Goal: Information Seeking & Learning: Learn about a topic

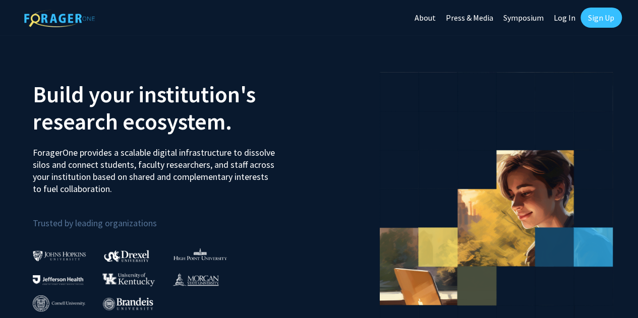
click at [561, 20] on link "Log In" at bounding box center [565, 17] width 32 height 35
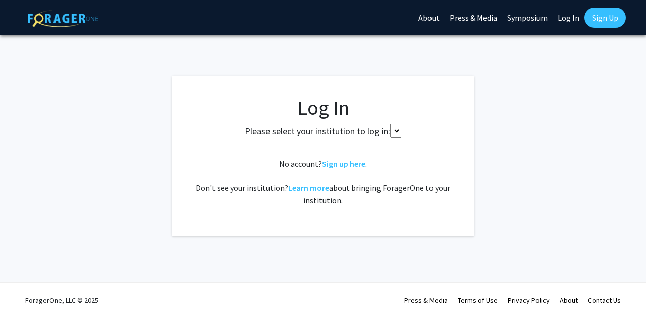
select select
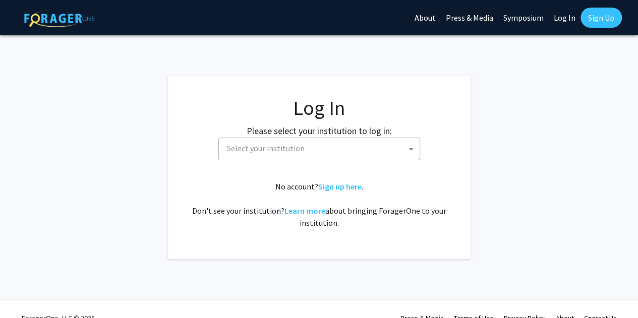
click at [375, 151] on span "Select your institution" at bounding box center [321, 148] width 197 height 21
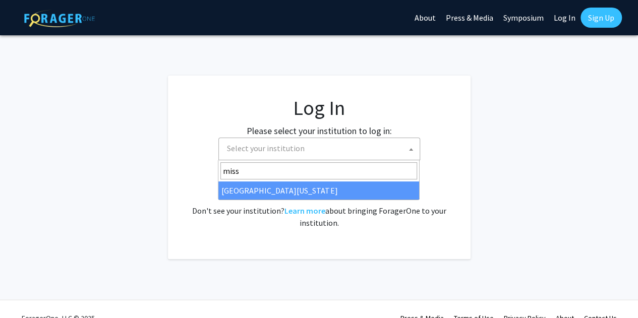
type input "miss"
select select "33"
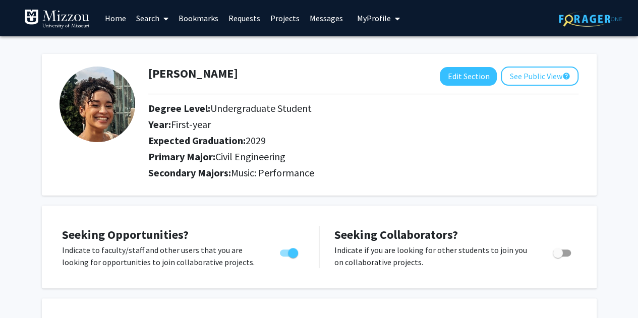
click at [295, 16] on link "Projects" at bounding box center [284, 18] width 39 height 35
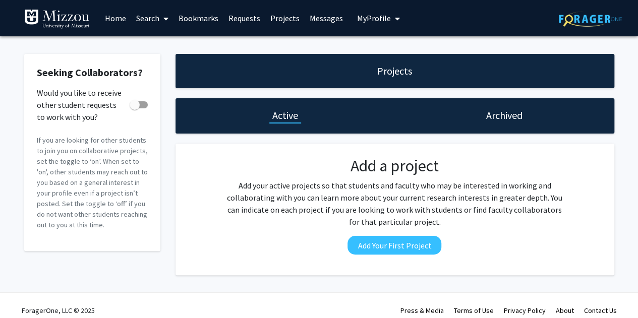
click at [201, 14] on link "Bookmarks" at bounding box center [199, 18] width 50 height 35
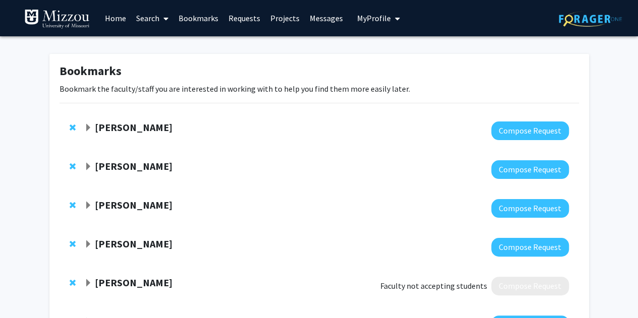
click at [236, 20] on link "Requests" at bounding box center [245, 18] width 42 height 35
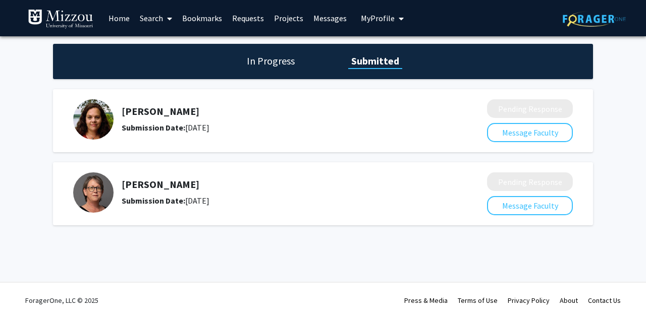
click at [158, 179] on h5 "Carolyn Orbann" at bounding box center [278, 185] width 312 height 12
click at [97, 191] on img at bounding box center [93, 193] width 40 height 40
click at [154, 15] on link "Search" at bounding box center [156, 18] width 42 height 35
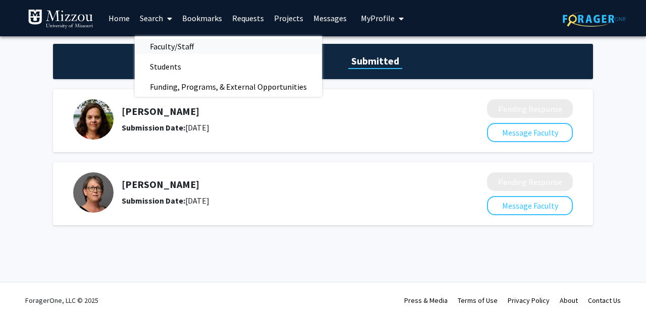
click at [173, 46] on span "Faculty/Staff" at bounding box center [172, 46] width 74 height 20
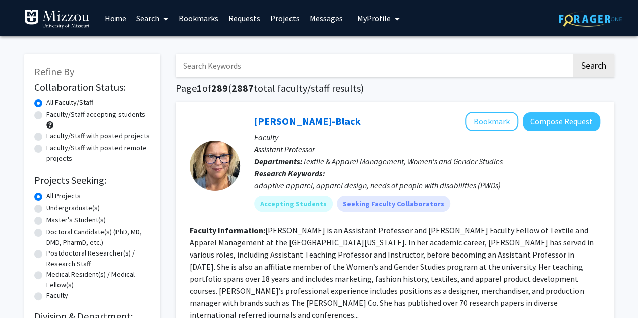
click at [213, 61] on input "Search Keywords" at bounding box center [374, 65] width 396 height 23
type input "carolyn orbann"
click at [573, 54] on button "Search" at bounding box center [593, 65] width 41 height 23
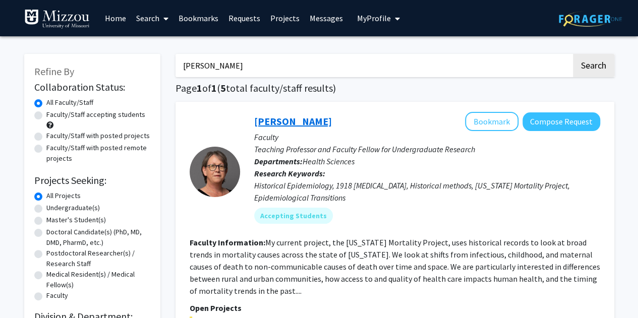
click at [282, 119] on link "Carolyn Orbann" at bounding box center [293, 121] width 78 height 13
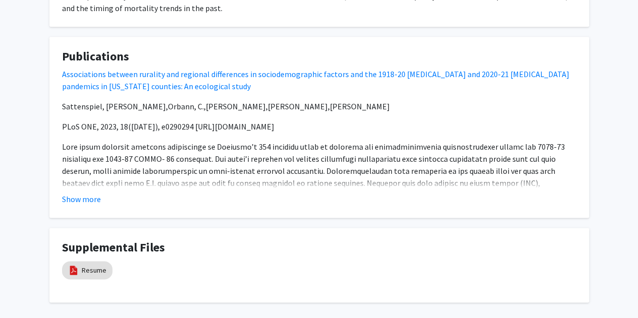
scroll to position [618, 0]
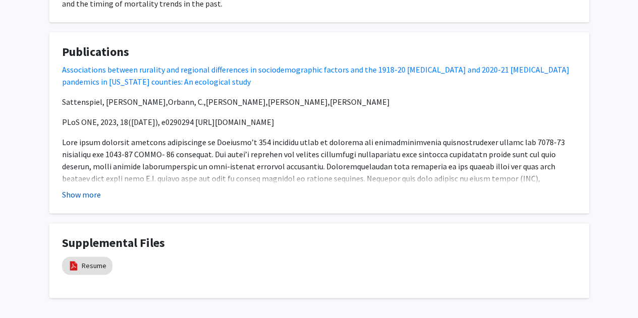
click at [82, 193] on button "Show more" at bounding box center [81, 195] width 39 height 12
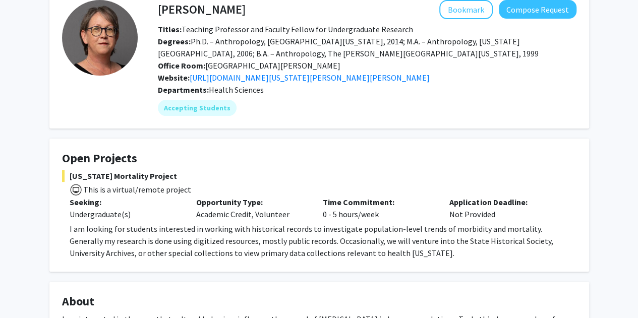
scroll to position [0, 0]
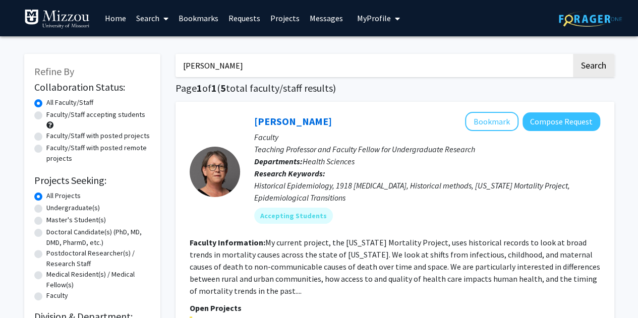
click at [238, 20] on link "Requests" at bounding box center [245, 18] width 42 height 35
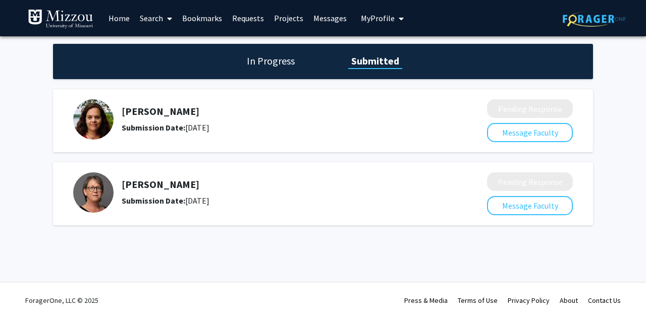
click at [152, 15] on link "Search" at bounding box center [156, 18] width 42 height 35
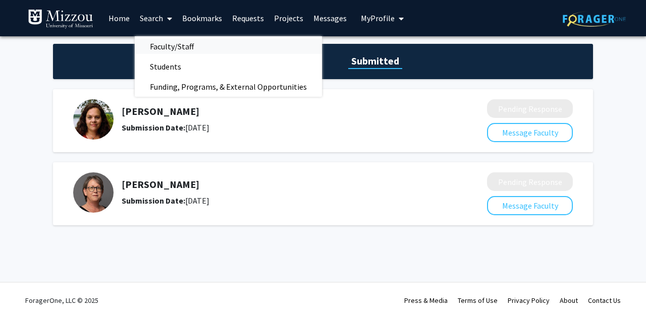
click at [167, 37] on span "Faculty/Staff" at bounding box center [172, 46] width 74 height 20
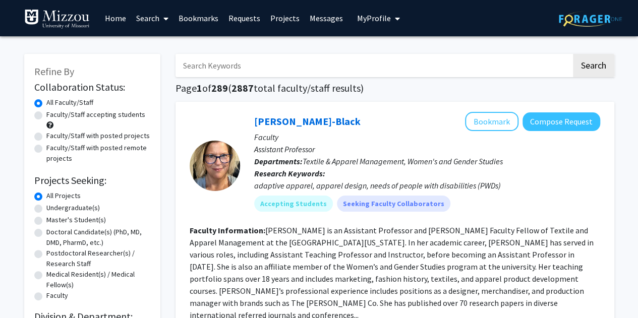
click at [205, 59] on input "Search Keywords" at bounding box center [374, 65] width 396 height 23
type input "allison pease"
click at [573, 54] on button "Search" at bounding box center [593, 65] width 41 height 23
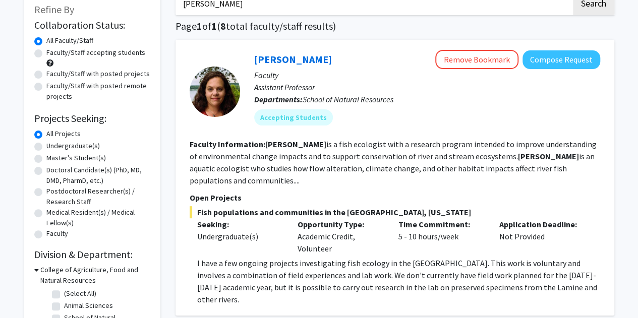
scroll to position [63, 0]
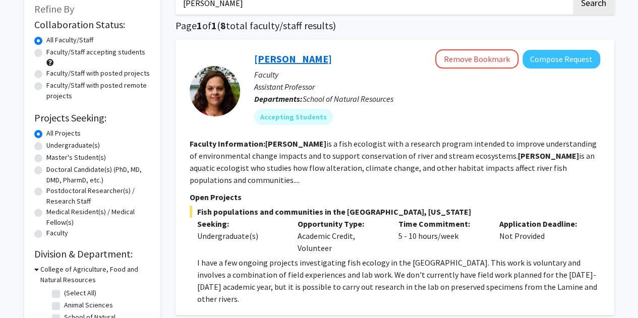
click at [277, 60] on link "Allison Pease" at bounding box center [293, 58] width 78 height 13
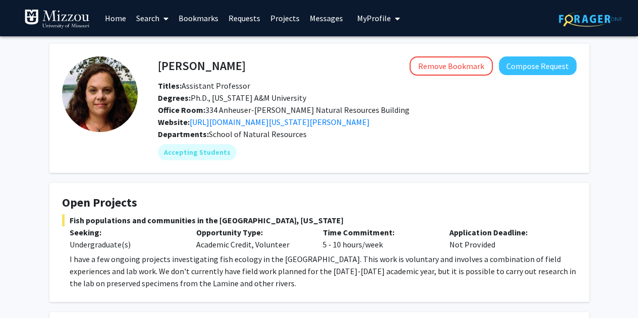
click at [205, 12] on link "Bookmarks" at bounding box center [199, 18] width 50 height 35
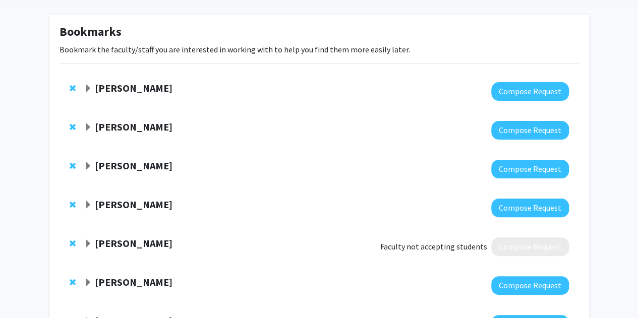
scroll to position [40, 0]
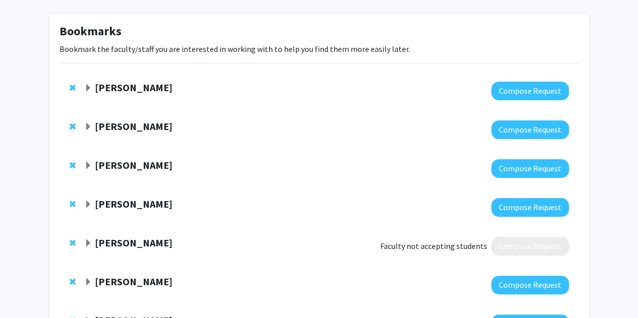
click at [146, 127] on strong "Nathan Hopkins" at bounding box center [134, 126] width 78 height 13
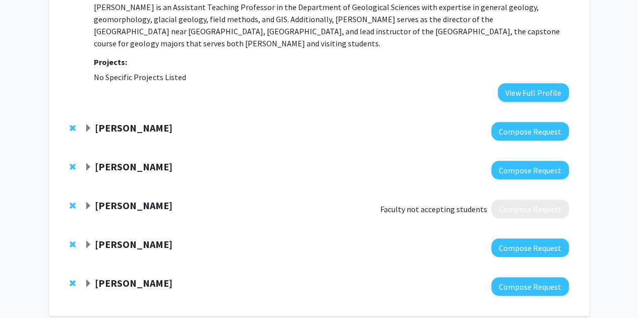
scroll to position [177, 0]
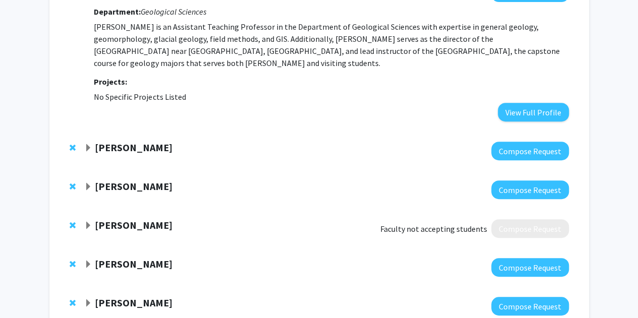
click at [171, 141] on strong "Christopher Josey" at bounding box center [134, 147] width 78 height 13
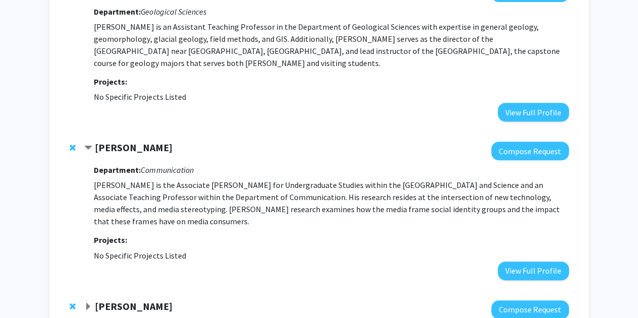
scroll to position [0, 0]
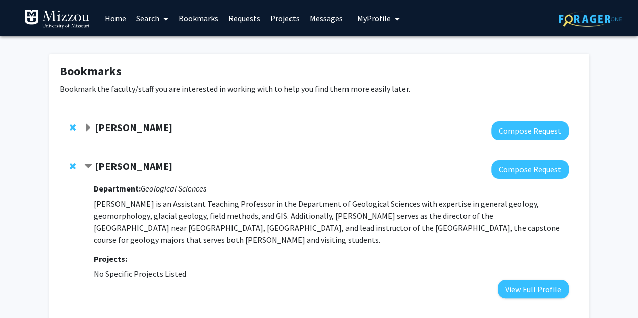
click at [151, 24] on link "Search" at bounding box center [152, 18] width 42 height 35
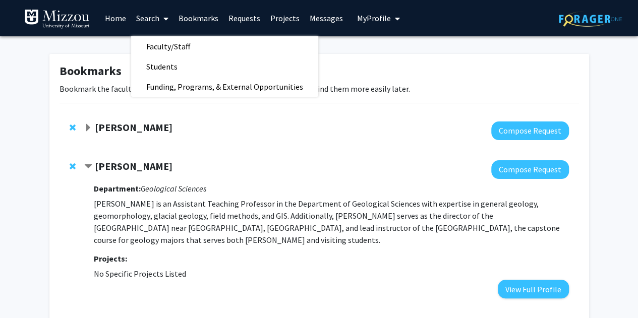
click at [118, 25] on link "Home" at bounding box center [115, 18] width 31 height 35
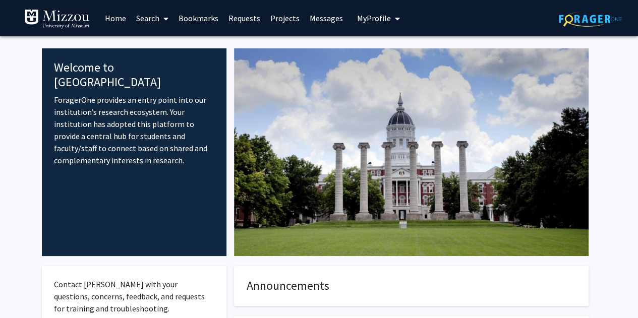
click at [285, 11] on link "Projects" at bounding box center [284, 18] width 39 height 35
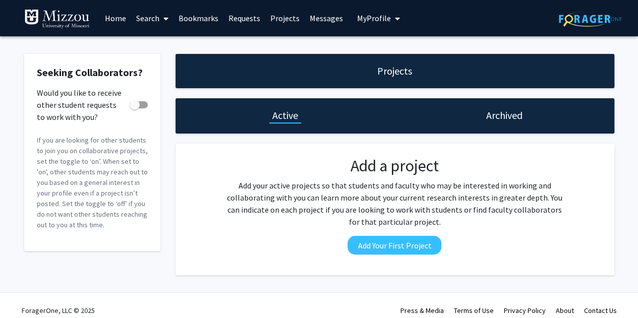
click at [144, 16] on link "Search" at bounding box center [152, 18] width 42 height 35
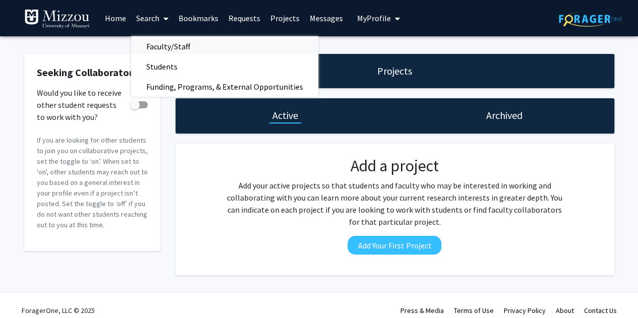
click at [155, 39] on span "Faculty/Staff" at bounding box center [168, 46] width 74 height 20
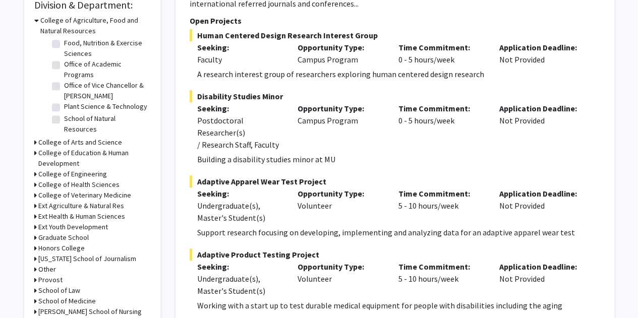
scroll to position [313, 0]
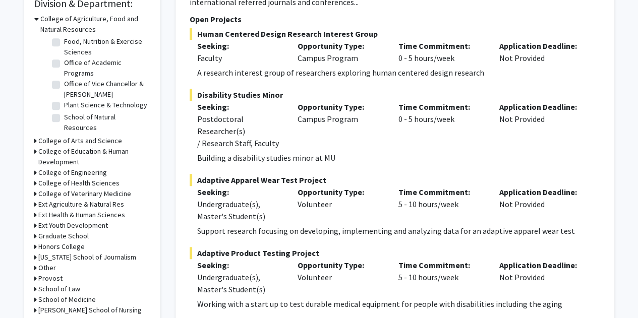
click at [39, 17] on div "College of Agriculture, Food and Natural Resources" at bounding box center [92, 24] width 116 height 21
click at [37, 20] on icon at bounding box center [36, 19] width 5 height 11
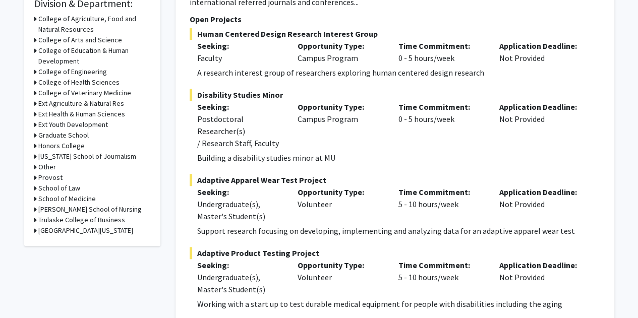
click at [38, 21] on h3 "College of Agriculture, Food and Natural Resources" at bounding box center [94, 24] width 112 height 21
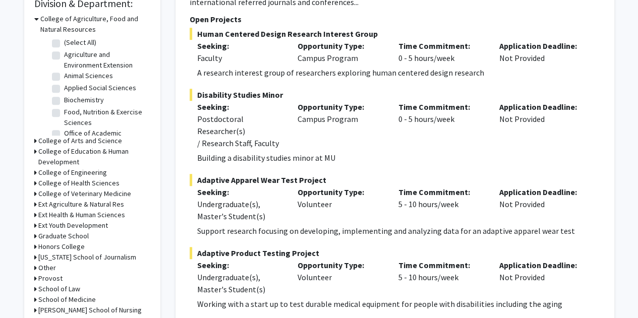
click at [37, 17] on icon at bounding box center [36, 19] width 5 height 11
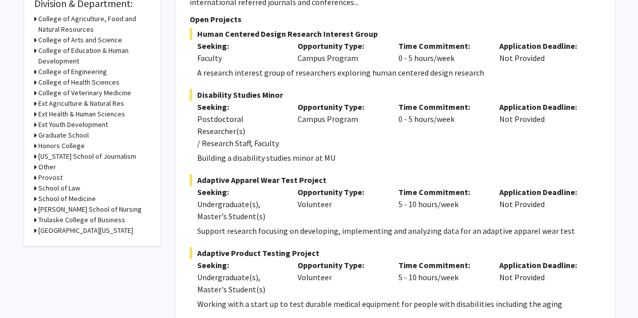
click at [36, 71] on icon at bounding box center [35, 72] width 3 height 11
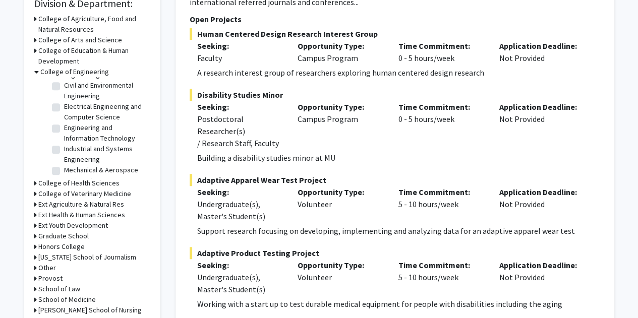
scroll to position [0, 0]
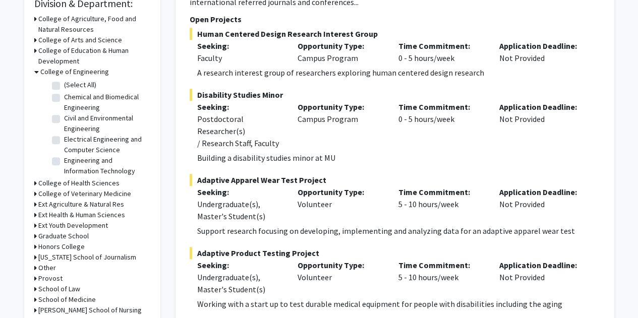
click at [64, 121] on label "Civil and Environmental Engineering" at bounding box center [106, 123] width 84 height 21
click at [64, 120] on input "Civil and Environmental Engineering" at bounding box center [67, 116] width 7 height 7
checkbox input "true"
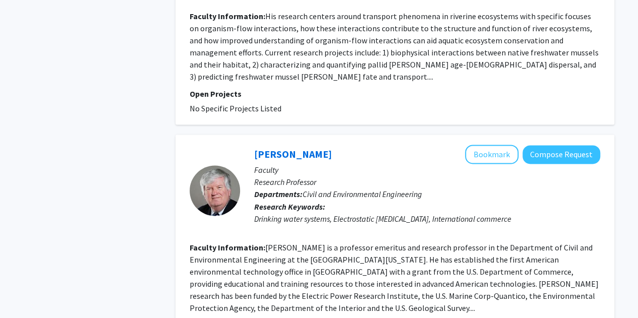
scroll to position [762, 0]
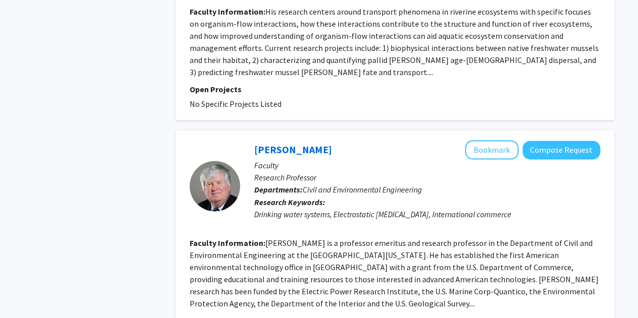
click at [325, 98] on fg-project-list "No Specific Projects Listed" at bounding box center [395, 104] width 411 height 12
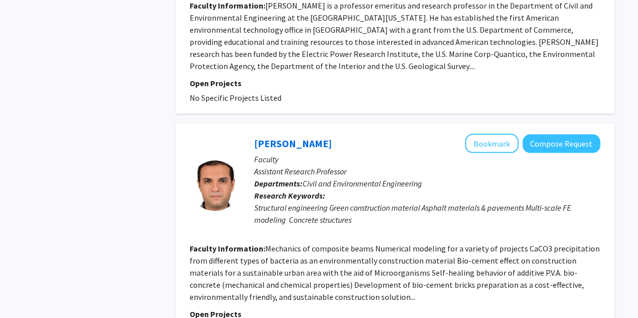
scroll to position [1001, 0]
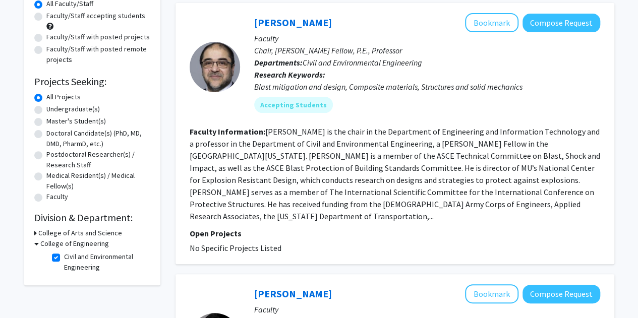
scroll to position [100, 0]
